Goal: Find contact information: Find contact information

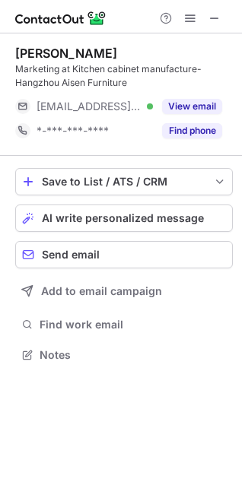
scroll to position [344, 242]
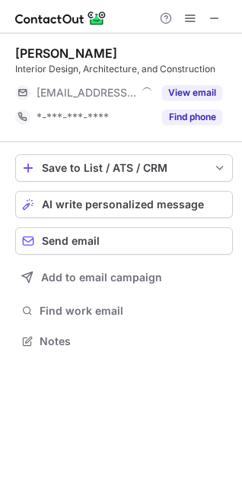
scroll to position [331, 242]
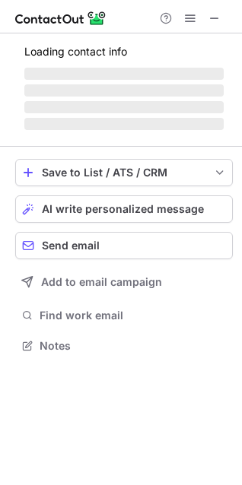
scroll to position [344, 242]
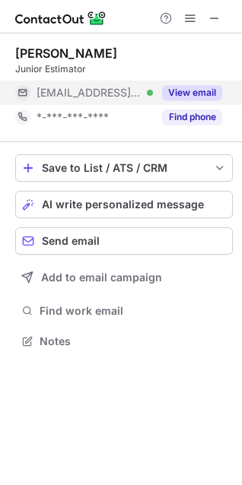
click at [183, 87] on button "View email" at bounding box center [192, 92] width 60 height 15
click at [203, 94] on button "View email" at bounding box center [192, 92] width 60 height 15
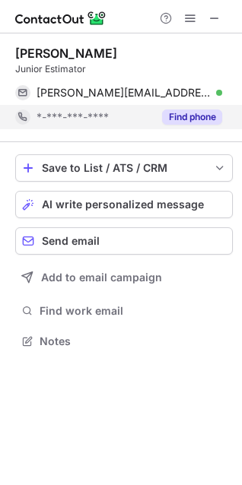
click at [187, 114] on button "Find phone" at bounding box center [192, 116] width 60 height 15
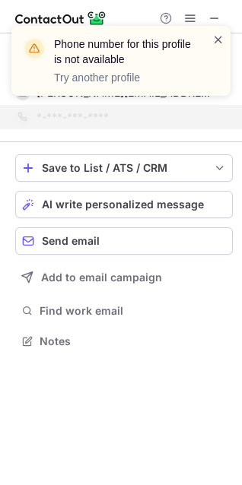
click at [219, 37] on span at bounding box center [218, 39] width 12 height 15
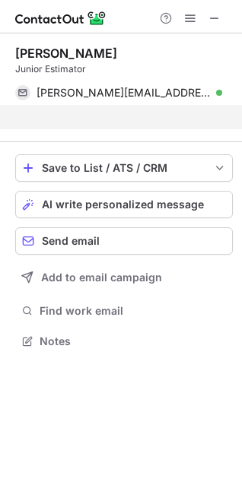
scroll to position [306, 242]
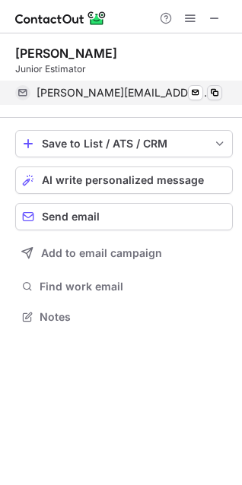
click at [219, 90] on span at bounding box center [214, 93] width 12 height 12
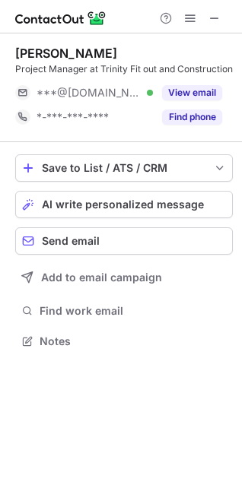
scroll to position [344, 242]
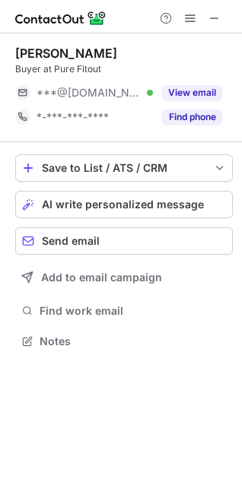
scroll to position [331, 242]
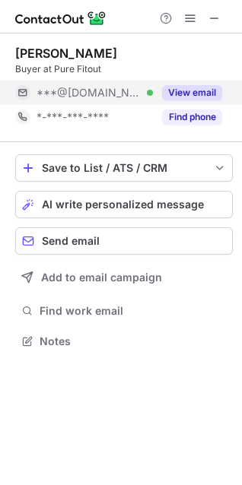
click at [200, 96] on button "View email" at bounding box center [192, 92] width 60 height 15
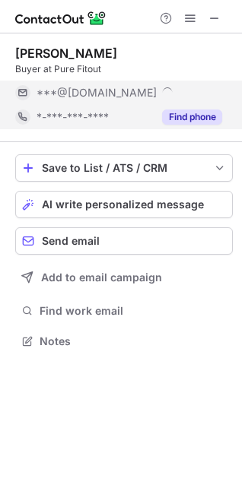
scroll to position [355, 242]
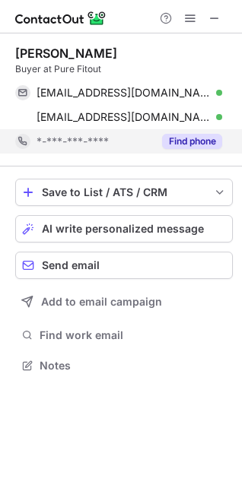
click at [192, 143] on button "Find phone" at bounding box center [192, 141] width 60 height 15
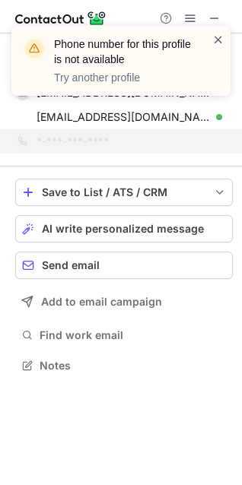
click at [217, 46] on span at bounding box center [218, 39] width 12 height 15
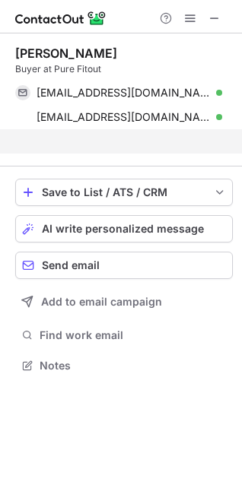
scroll to position [331, 242]
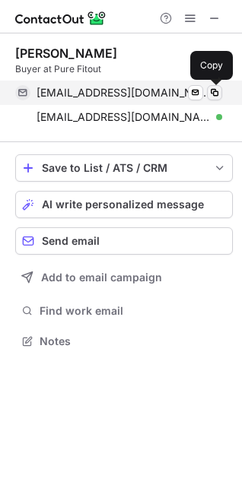
click at [217, 95] on span at bounding box center [214, 93] width 12 height 12
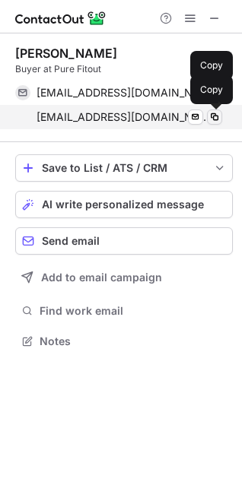
click at [220, 116] on button at bounding box center [214, 116] width 15 height 15
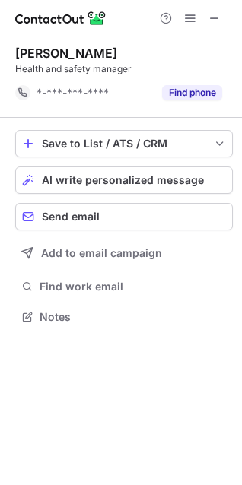
scroll to position [306, 242]
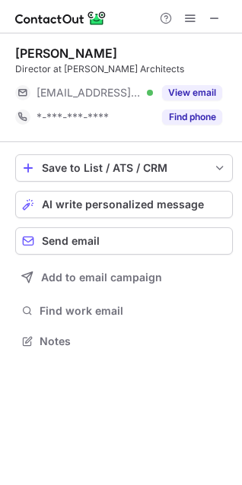
scroll to position [331, 242]
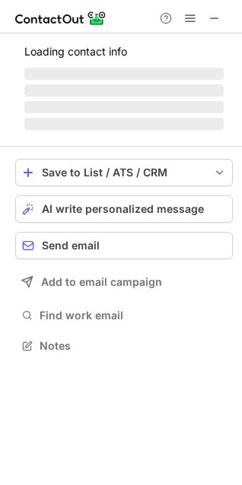
scroll to position [331, 242]
